Goal: Check status: Check status

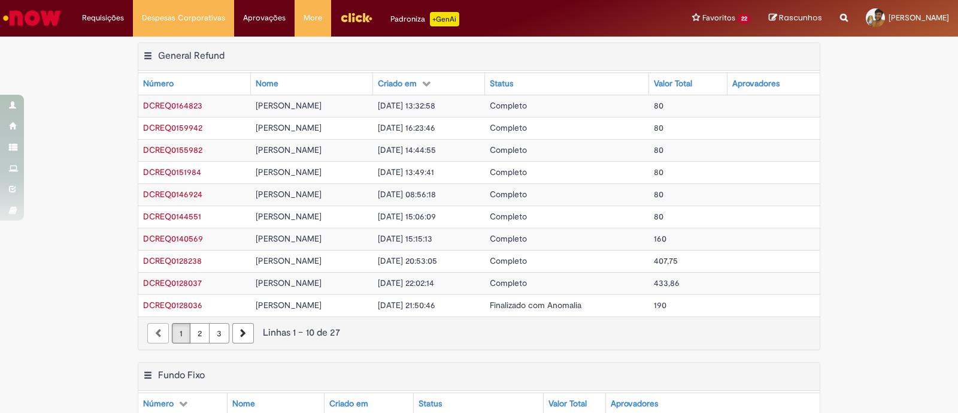
scroll to position [149, 0]
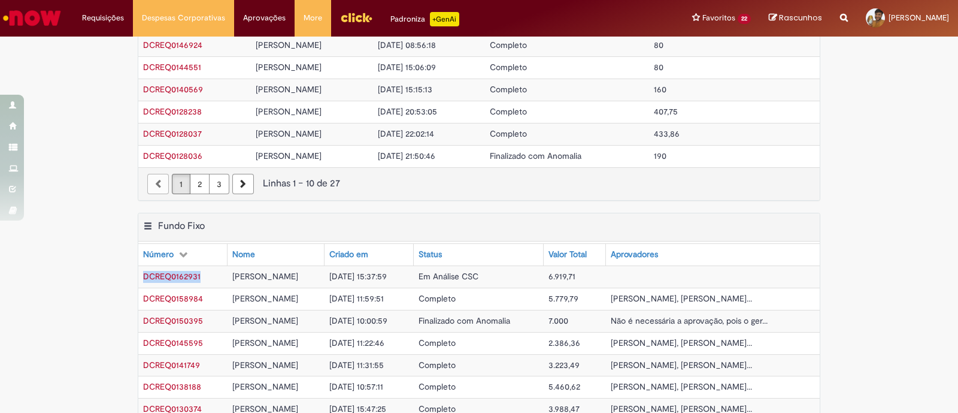
drag, startPoint x: 198, startPoint y: 274, endPoint x: 136, endPoint y: 271, distance: 61.7
click at [138, 271] on td "DCREQ0162931" at bounding box center [182, 276] width 89 height 22
copy span "DCREQ0162931"
click at [823, 282] on div "Exportar como PDF Exportar como Excel Exportar como CSV Fundo Fixo Tabela - Pág…" at bounding box center [479, 372] width 701 height 319
drag, startPoint x: 479, startPoint y: 277, endPoint x: 413, endPoint y: 274, distance: 65.9
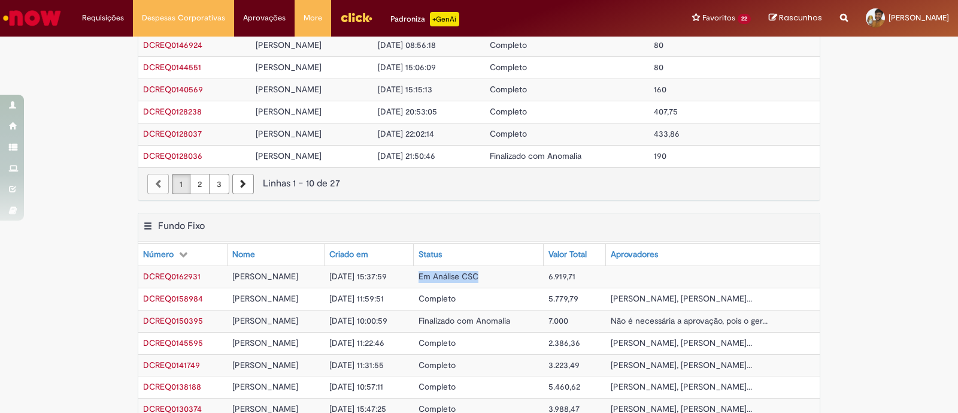
click at [414, 274] on td "Em Análise CSC" at bounding box center [479, 276] width 130 height 22
copy span "Em Análise CSC"
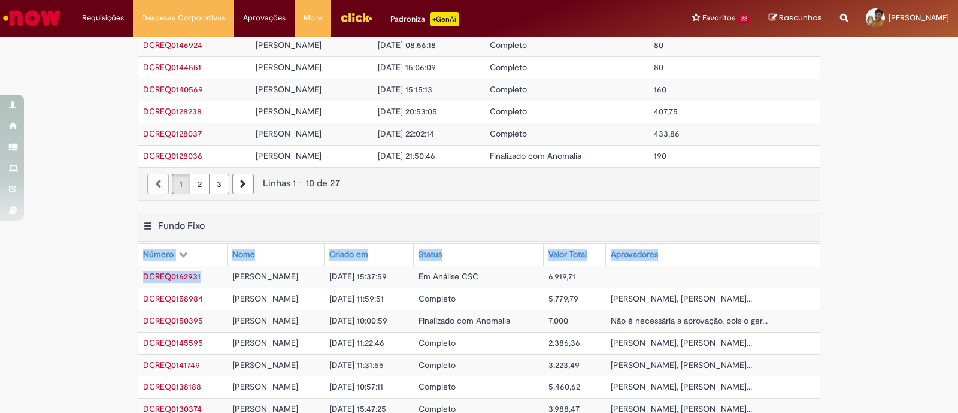
drag, startPoint x: 198, startPoint y: 274, endPoint x: 129, endPoint y: 265, distance: 68.9
click at [129, 265] on div "Exportar como PDF Exportar como Excel Exportar como CSV Fundo Fixo Tabela - Pág…" at bounding box center [479, 372] width 701 height 319
click at [207, 271] on td "DCREQ0162931" at bounding box center [182, 276] width 89 height 22
drag, startPoint x: 207, startPoint y: 271, endPoint x: 150, endPoint y: 271, distance: 56.9
click at [150, 271] on td "DCREQ0162931" at bounding box center [182, 276] width 89 height 22
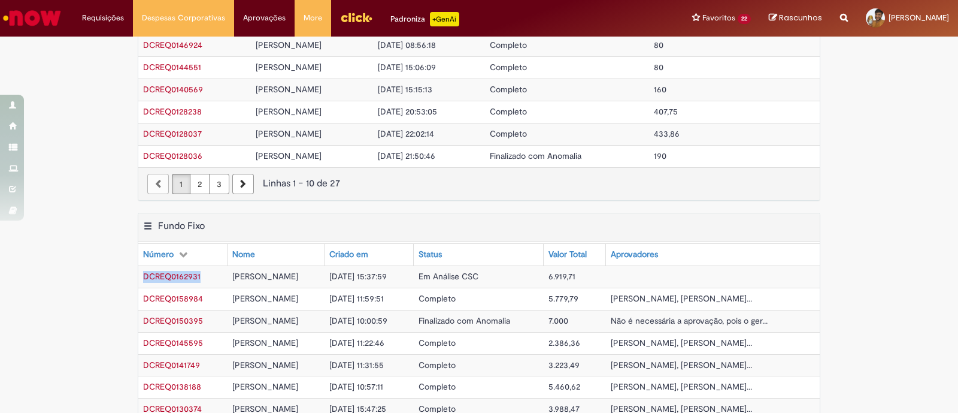
copy span "DCREQ0162931"
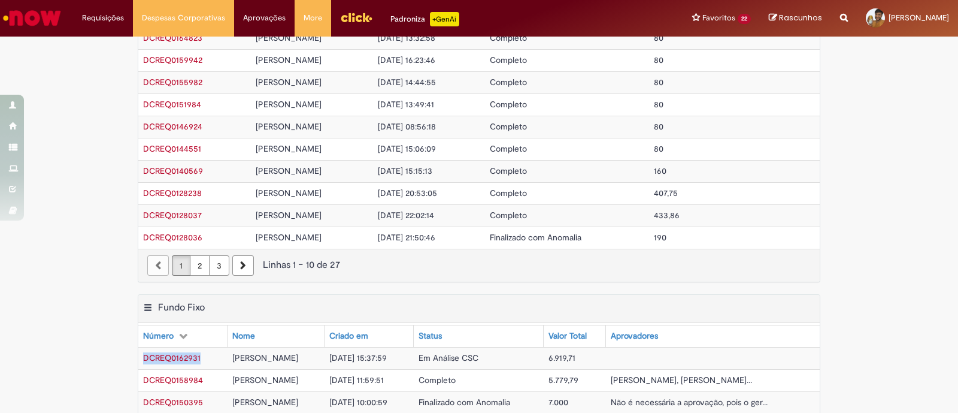
scroll to position [0, 0]
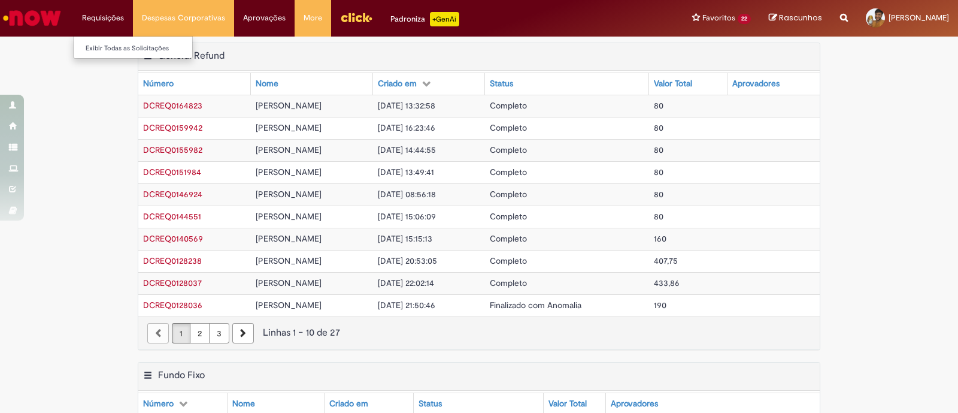
click at [126, 13] on li "Requisições Exibir Todas as Solicitações" at bounding box center [103, 18] width 60 height 36
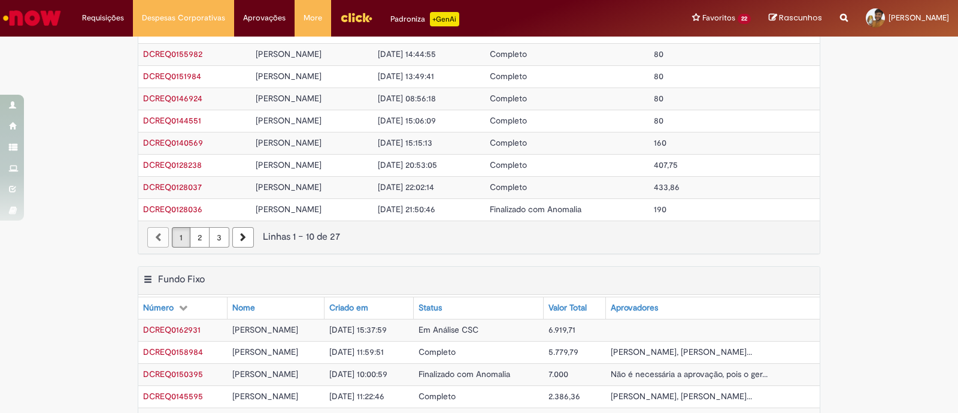
scroll to position [149, 0]
